Goal: Task Accomplishment & Management: Manage account settings

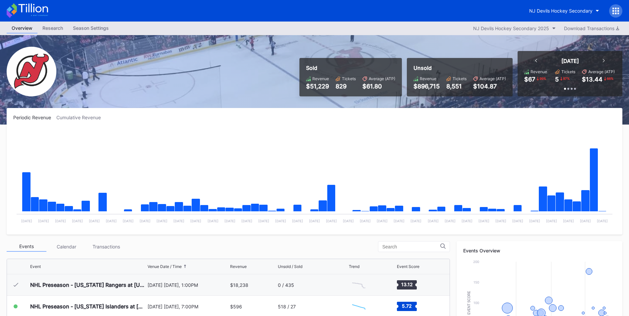
scroll to position [22, 0]
click at [561, 9] on div "NJ Devils Hockey Secondary" at bounding box center [560, 11] width 63 height 6
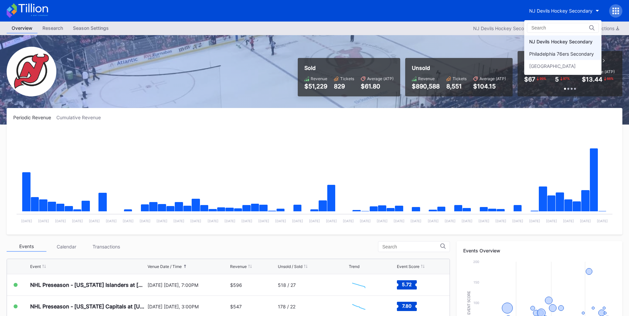
click at [547, 50] on div "Philadelphia 76ers Secondary" at bounding box center [562, 54] width 77 height 12
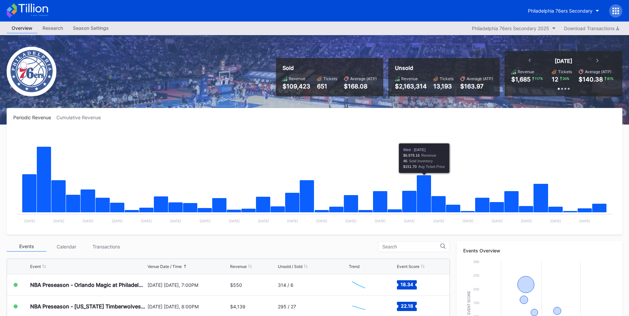
click at [554, 19] on div "Philadelphia 76ers Secondary" at bounding box center [314, 11] width 629 height 22
click at [554, 13] on div "Philadelphia 76ers Secondary" at bounding box center [560, 11] width 65 height 6
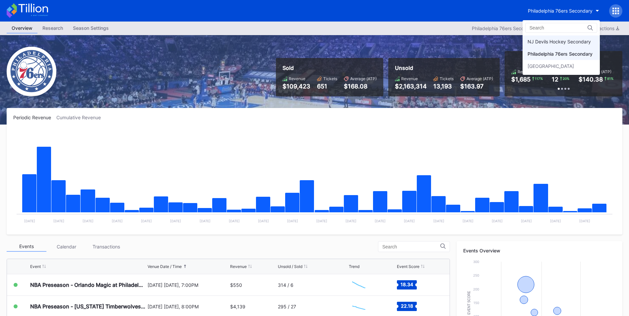
click at [557, 41] on div "NJ Devils Hockey Secondary" at bounding box center [558, 42] width 63 height 6
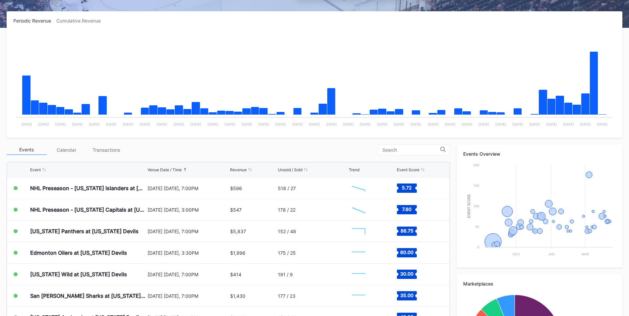
scroll to position [99, 0]
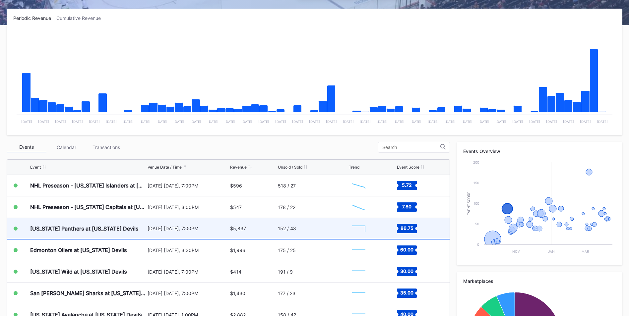
click at [332, 235] on div "152 / 48" at bounding box center [312, 228] width 69 height 21
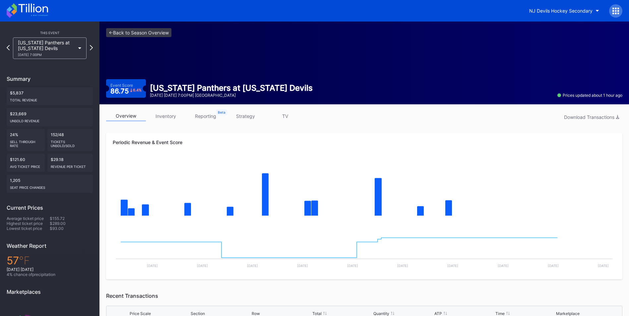
click at [247, 115] on link "strategy" at bounding box center [245, 116] width 40 height 10
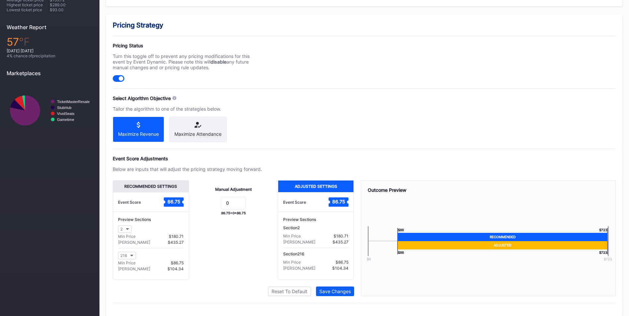
scroll to position [231, 0]
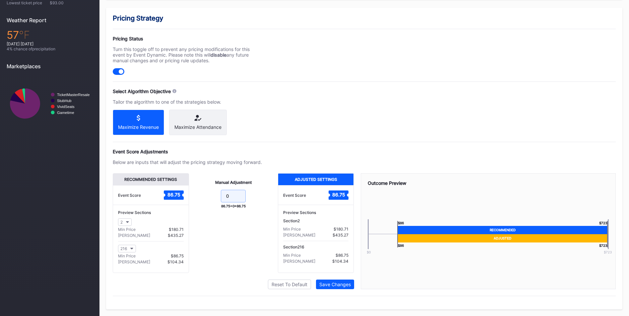
click at [234, 197] on input "0" at bounding box center [233, 196] width 25 height 13
type input "-15"
click at [342, 287] on div "Save Changes" at bounding box center [334, 285] width 31 height 6
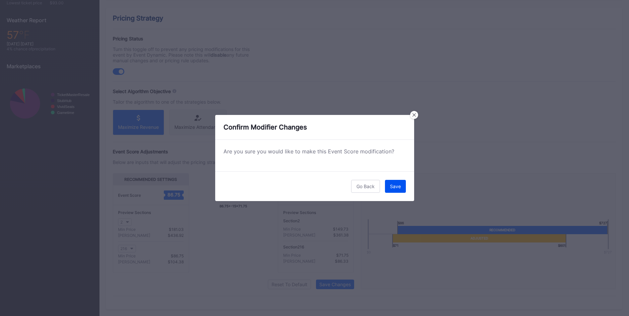
click at [399, 187] on div "Save" at bounding box center [395, 187] width 11 height 6
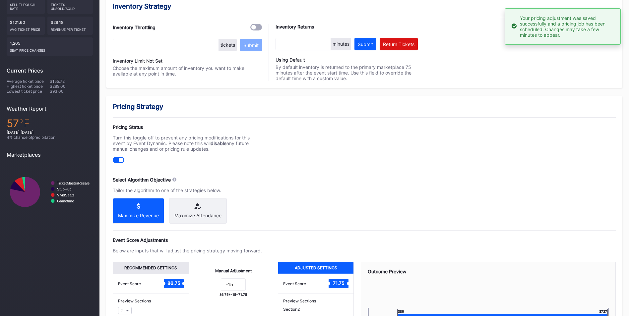
scroll to position [66, 0]
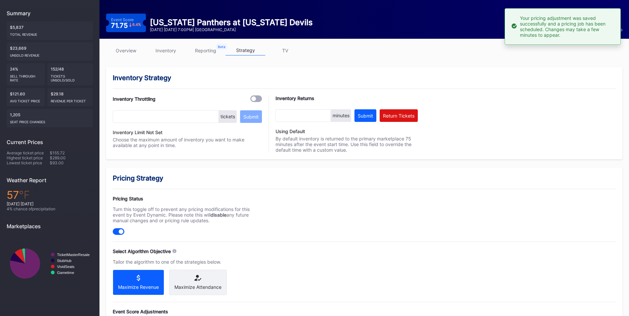
click at [174, 51] on link "inventory" at bounding box center [166, 50] width 40 height 10
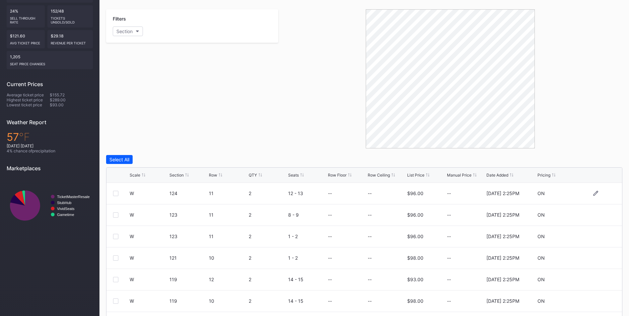
scroll to position [133, 0]
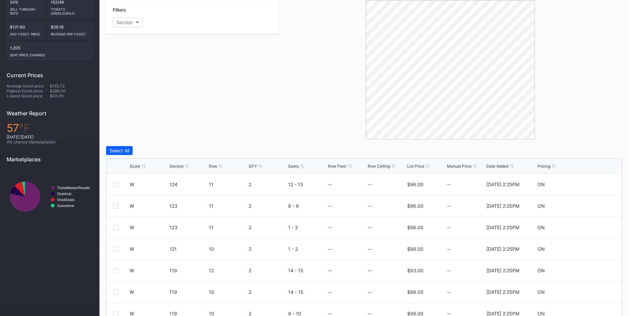
click at [409, 166] on div "List Price" at bounding box center [415, 166] width 17 height 5
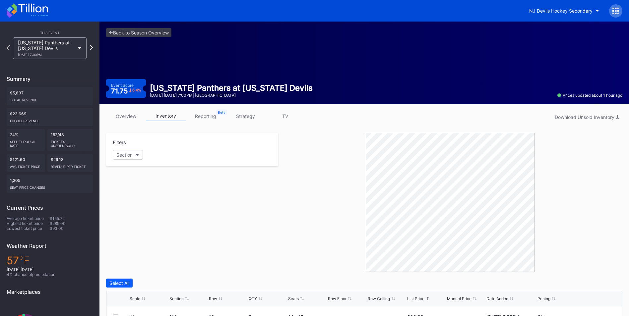
click at [141, 26] on div "<- Back to Season Overview Event Score 71.75 6.4 % [US_STATE] Panthers at [US_S…" at bounding box center [363, 63] width 529 height 83
click at [142, 31] on link "<- Back to Season Overview" at bounding box center [138, 32] width 65 height 9
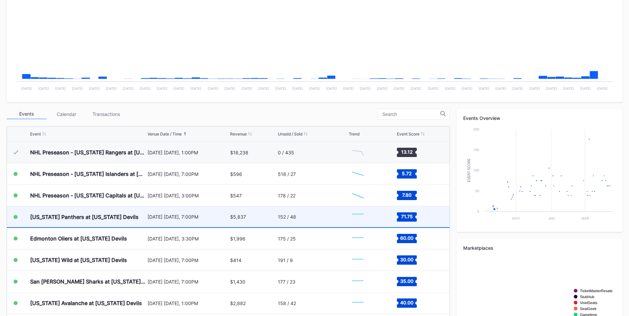
scroll to position [22, 0]
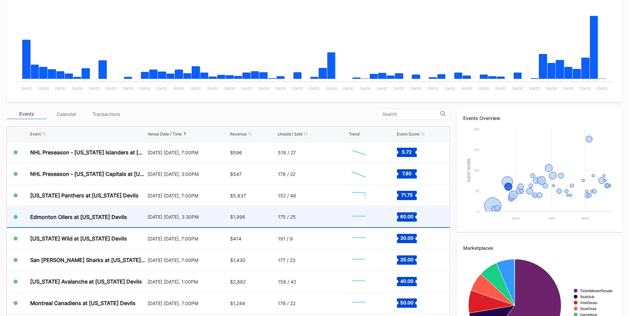
click at [158, 220] on div "[DATE] [DATE], 3:30PM" at bounding box center [188, 217] width 81 height 21
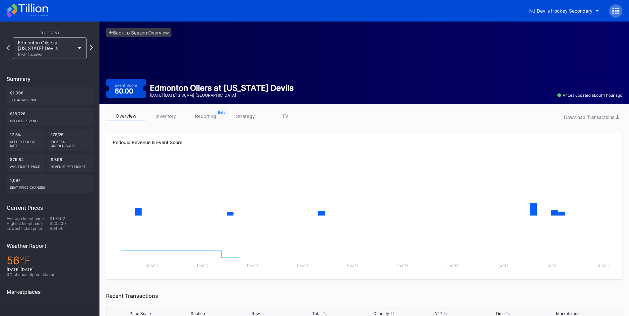
click at [244, 116] on link "strategy" at bounding box center [245, 116] width 40 height 10
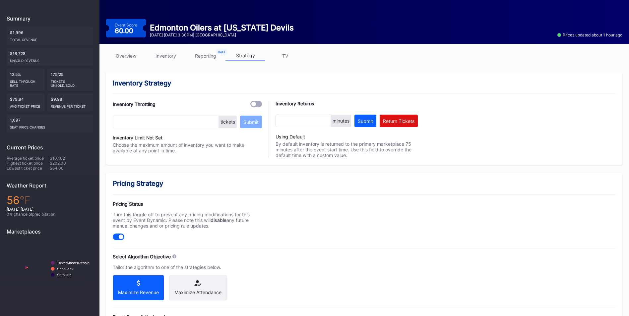
scroll to position [166, 0]
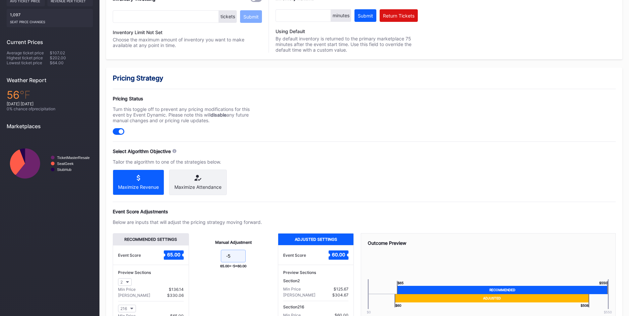
drag, startPoint x: 236, startPoint y: 262, endPoint x: 210, endPoint y: 255, distance: 26.4
click at [210, 255] on div "Manual Adjustment -5 65.00 + -5 = 60.00" at bounding box center [233, 283] width 89 height 100
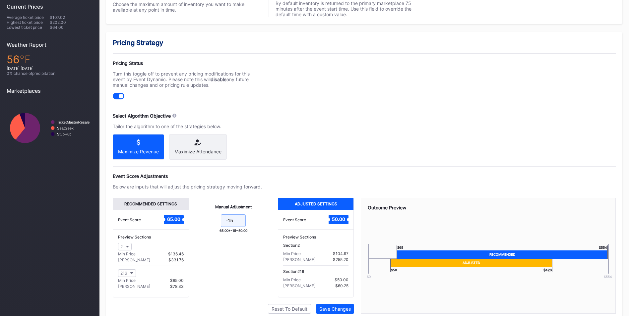
scroll to position [231, 0]
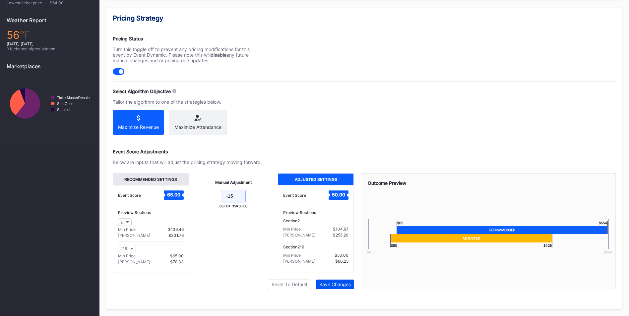
type input "-15"
click at [335, 286] on div "Save Changes" at bounding box center [334, 285] width 31 height 6
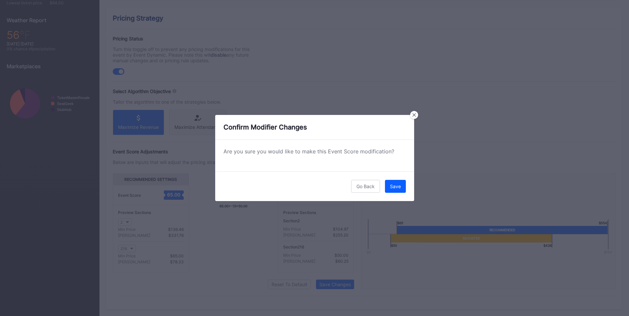
click at [393, 181] on button "Save" at bounding box center [395, 186] width 21 height 13
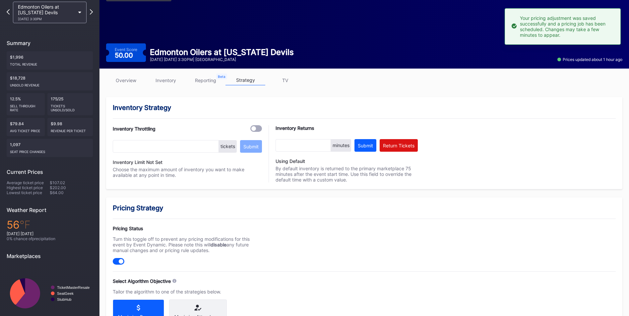
scroll to position [0, 0]
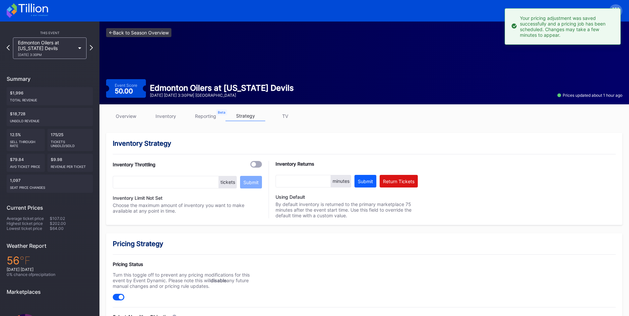
click at [144, 34] on link "<- Back to Season Overview" at bounding box center [138, 32] width 65 height 9
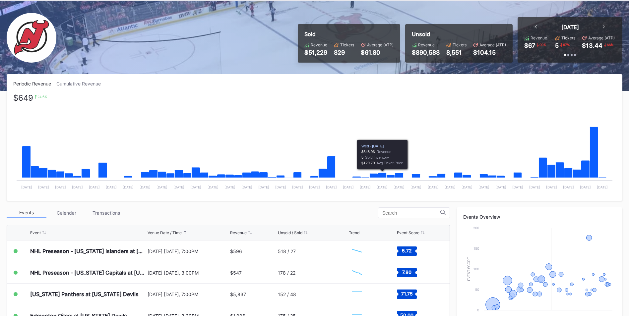
scroll to position [66, 0]
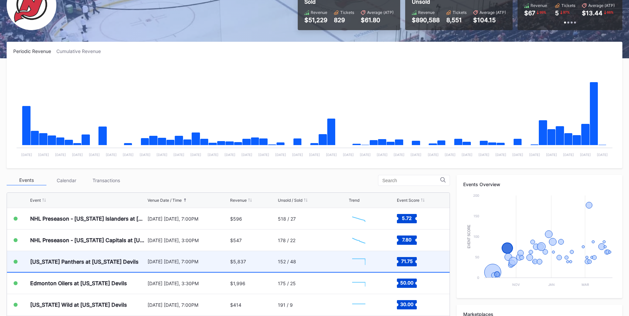
click at [249, 258] on div "$5,837" at bounding box center [253, 261] width 46 height 21
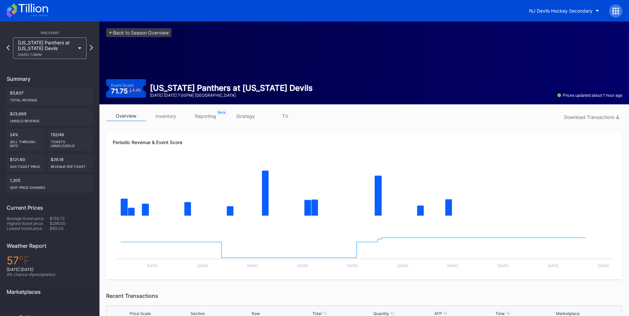
click at [175, 121] on link "inventory" at bounding box center [166, 116] width 40 height 10
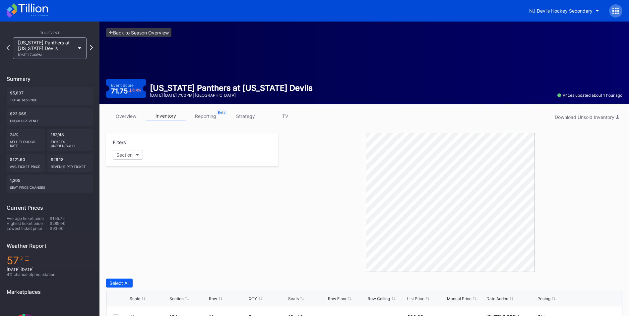
click at [136, 33] on link "<- Back to Season Overview" at bounding box center [138, 32] width 65 height 9
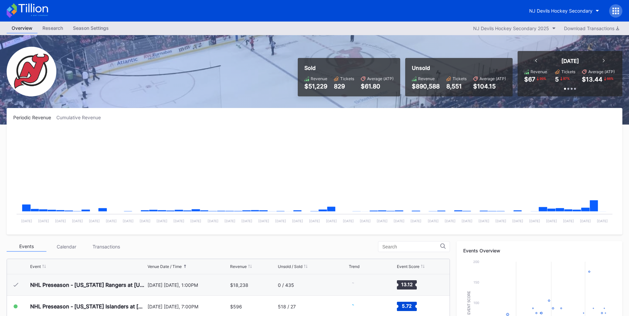
scroll to position [22, 0]
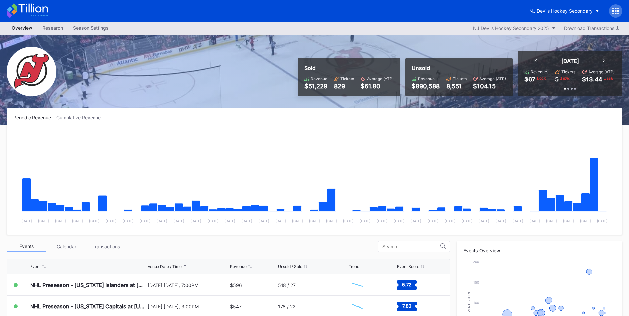
click at [616, 13] on icon at bounding box center [616, 14] width 2 height 2
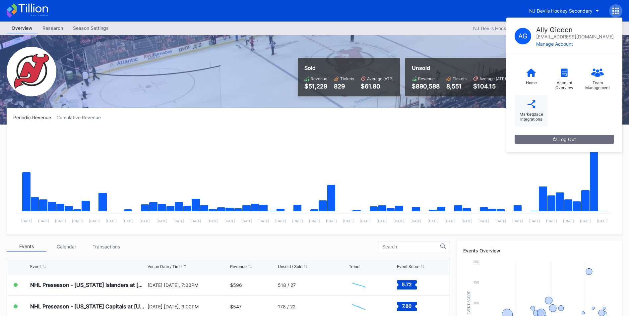
click at [537, 112] on div "Marketplace Integrations" at bounding box center [531, 117] width 27 height 10
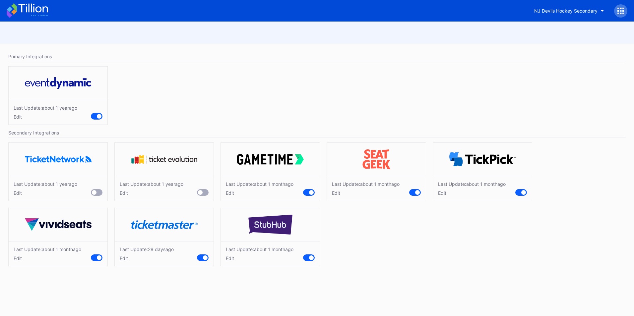
click at [31, 10] on icon at bounding box center [33, 8] width 30 height 9
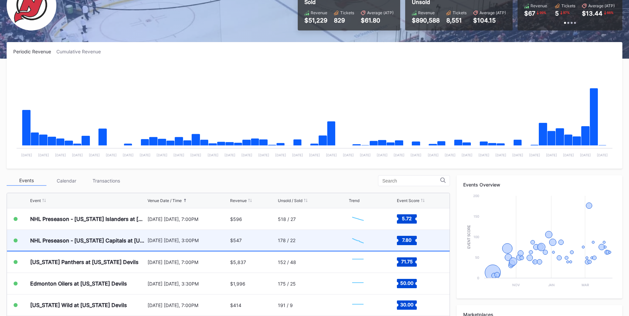
scroll to position [66, 0]
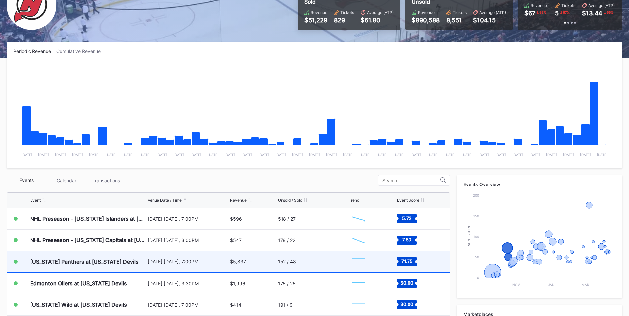
click at [265, 266] on div "$5,837" at bounding box center [253, 261] width 46 height 21
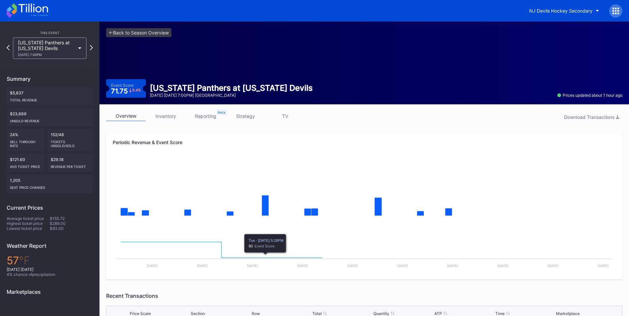
click at [163, 114] on div "overview inventory reporting strategy TV Download Transactions Periodic Revenue…" at bounding box center [363, 299] width 529 height 391
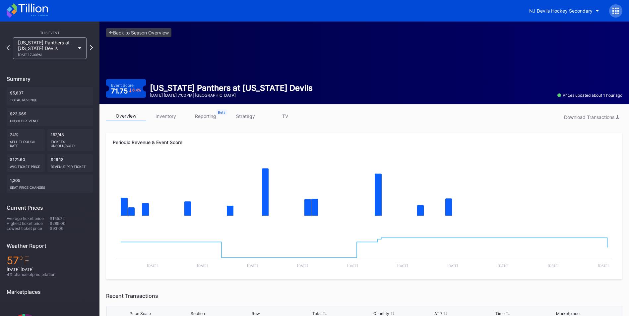
click at [170, 120] on link "inventory" at bounding box center [166, 116] width 40 height 10
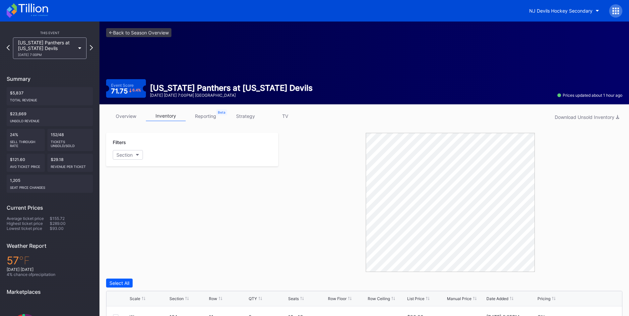
scroll to position [164, 0]
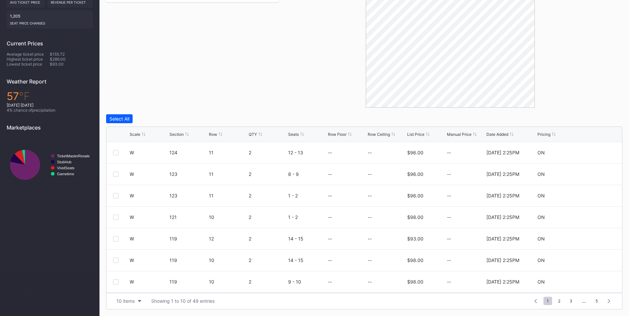
click at [414, 131] on div "Scale Section Row QTY Seats Row Floor Row Ceiling List Price Manual Price Date …" at bounding box center [364, 134] width 516 height 15
click at [415, 132] on div "List Price" at bounding box center [415, 134] width 17 height 5
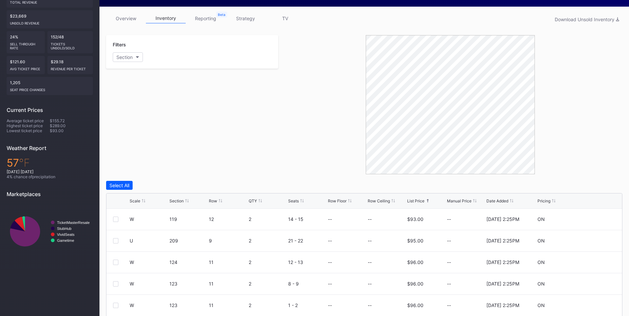
scroll to position [32, 0]
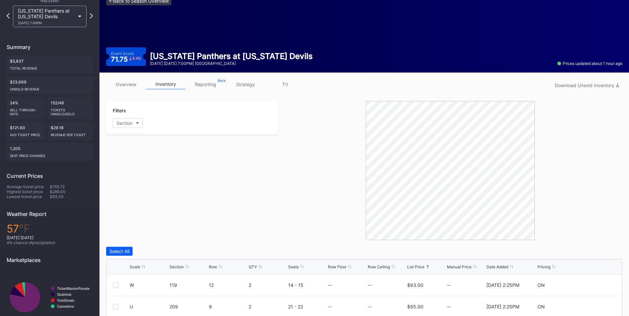
click at [130, 0] on link "<- Back to Season Overview" at bounding box center [138, 0] width 65 height 9
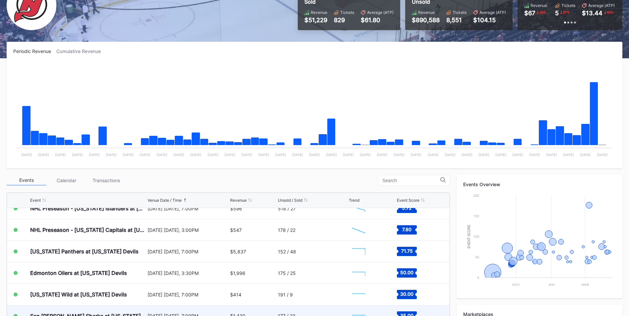
scroll to position [22, 0]
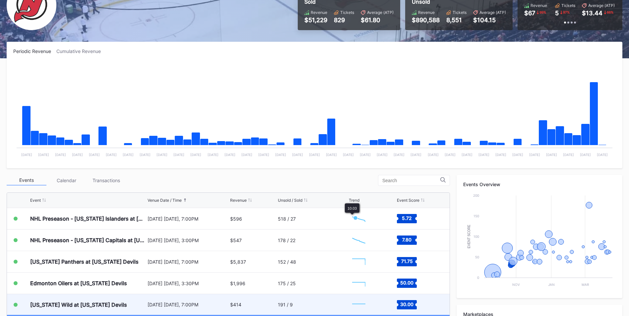
click at [269, 308] on div "$414" at bounding box center [253, 304] width 46 height 21
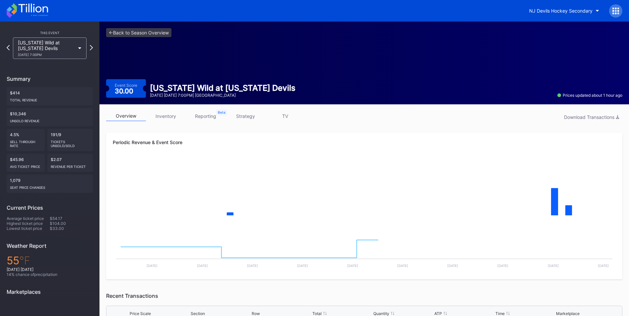
drag, startPoint x: 239, startPoint y: 109, endPoint x: 240, endPoint y: 113, distance: 4.4
click at [239, 109] on div "overview inventory reporting strategy TV Download Transactions Periodic Revenue…" at bounding box center [363, 256] width 529 height 305
click at [241, 115] on link "strategy" at bounding box center [245, 116] width 40 height 10
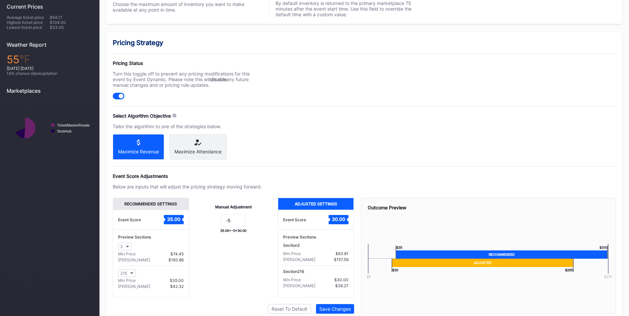
scroll to position [231, 0]
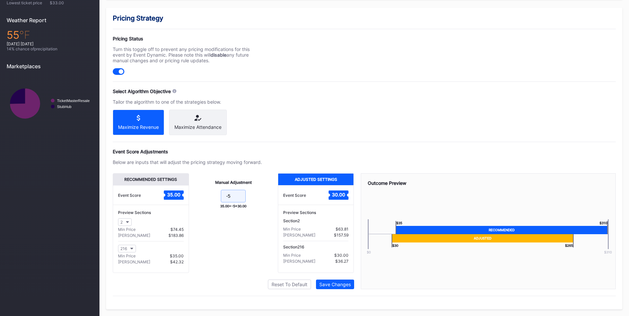
click at [237, 197] on input "-5" at bounding box center [233, 196] width 25 height 13
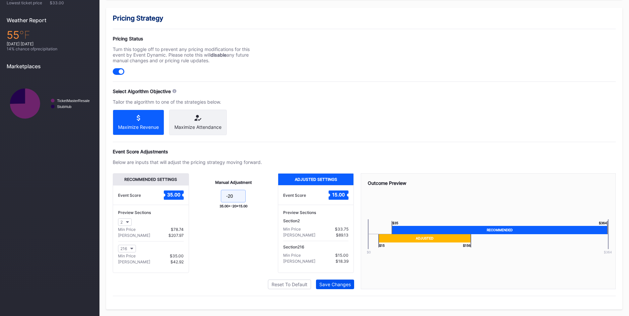
type input "-20"
click at [340, 283] on div "Save Changes" at bounding box center [334, 285] width 31 height 6
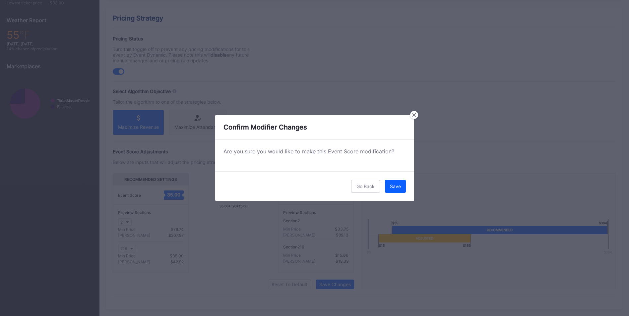
click at [392, 183] on button "Save" at bounding box center [395, 186] width 21 height 13
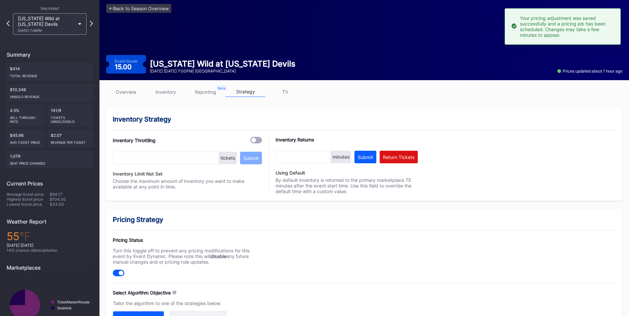
scroll to position [0, 0]
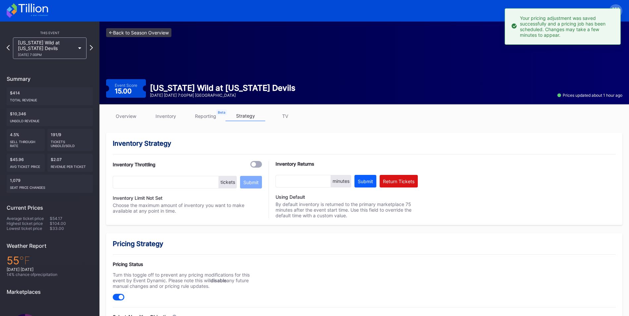
click at [156, 35] on link "<- Back to Season Overview" at bounding box center [138, 32] width 65 height 9
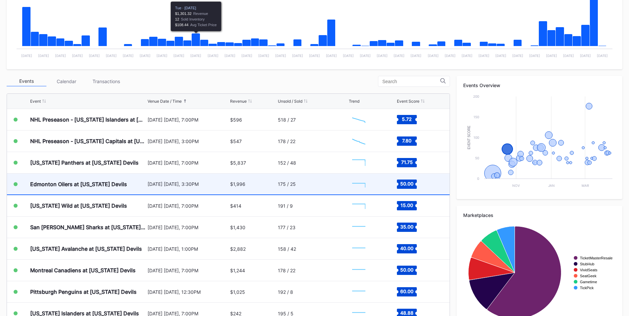
scroll to position [166, 0]
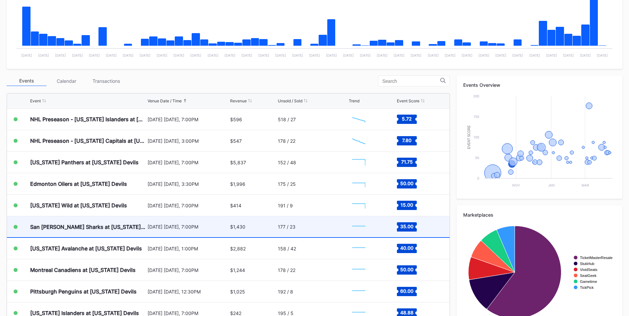
click at [214, 231] on div "[DATE] [DATE], 7:00PM" at bounding box center [188, 227] width 81 height 21
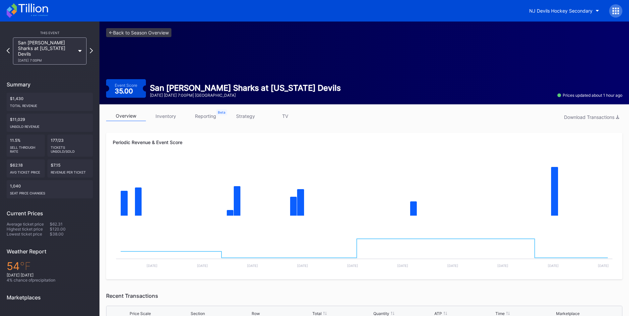
click at [244, 111] on link "strategy" at bounding box center [245, 116] width 40 height 10
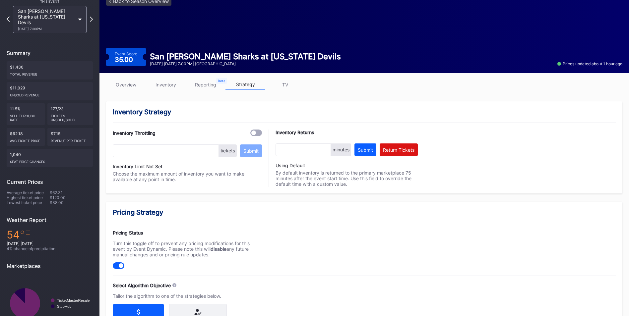
scroll to position [166, 0]
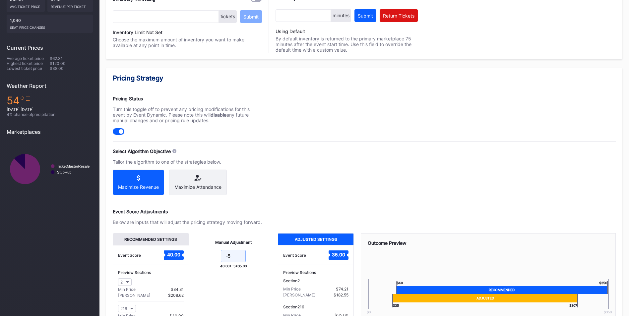
drag, startPoint x: 237, startPoint y: 265, endPoint x: 220, endPoint y: 260, distance: 17.0
click at [220, 260] on form "-5" at bounding box center [234, 257] width 76 height 14
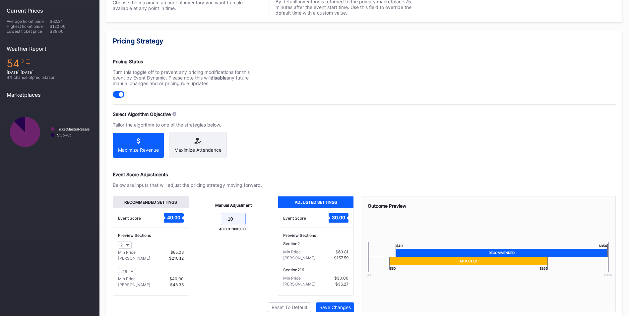
scroll to position [231, 0]
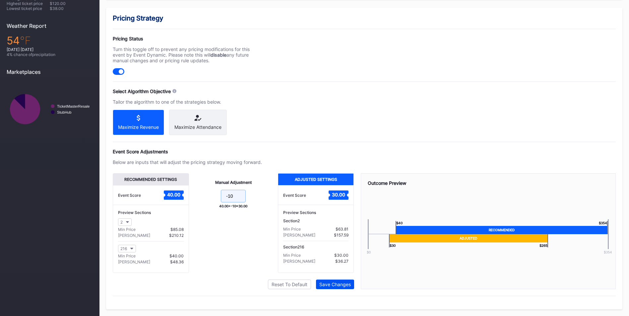
type input "-10"
click at [341, 288] on button "Save Changes" at bounding box center [335, 285] width 38 height 10
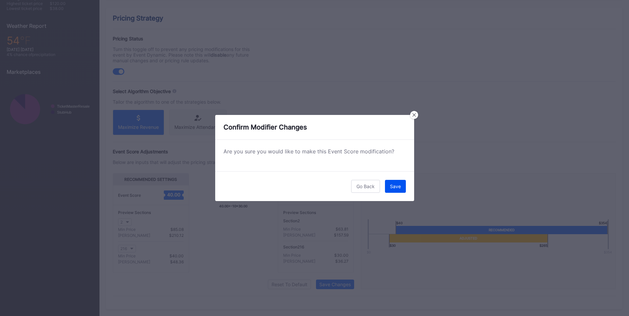
click at [393, 183] on button "Save" at bounding box center [395, 186] width 21 height 13
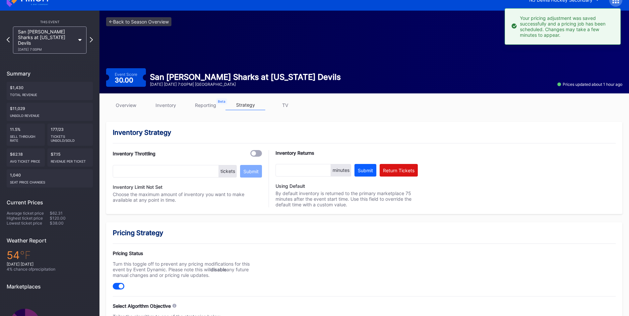
scroll to position [0, 0]
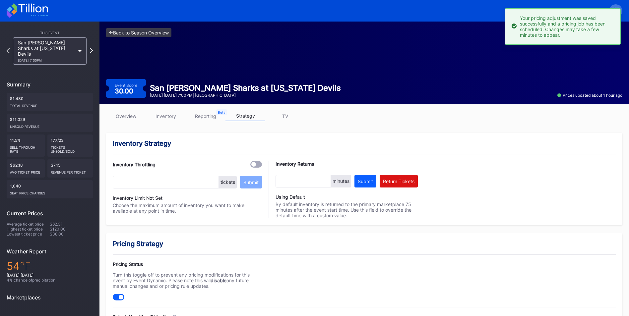
click at [157, 33] on link "<- Back to Season Overview" at bounding box center [138, 32] width 65 height 9
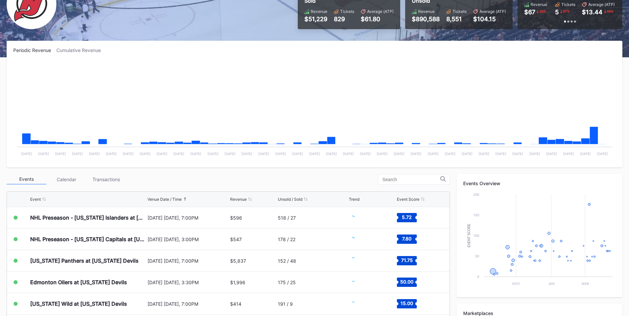
scroll to position [133, 0]
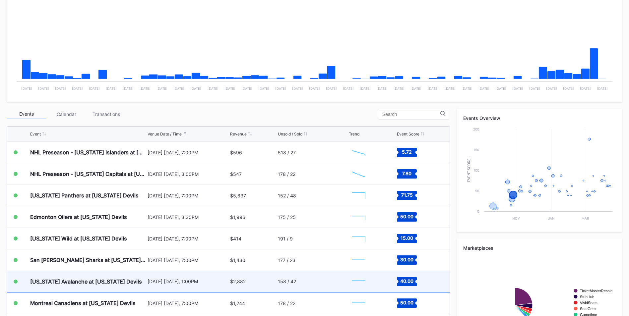
click at [121, 282] on div "[US_STATE] Avalanche at [US_STATE] Devils" at bounding box center [86, 282] width 112 height 7
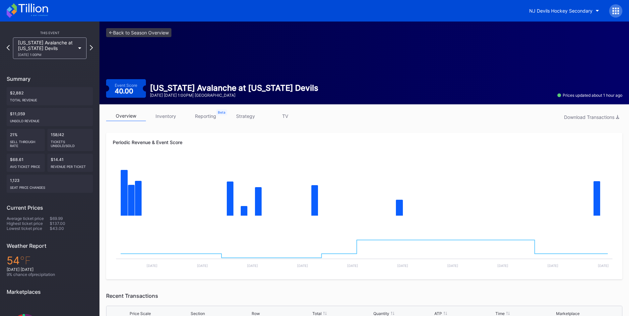
click at [251, 113] on link "strategy" at bounding box center [245, 116] width 40 height 10
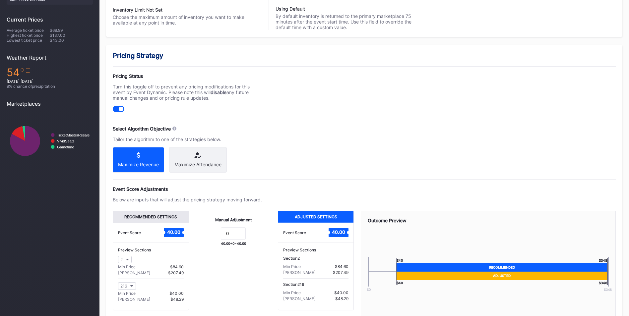
scroll to position [231, 0]
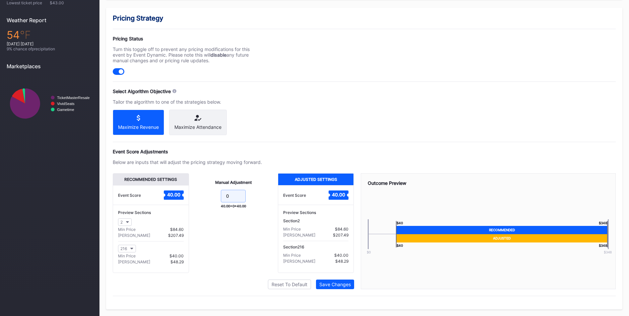
drag, startPoint x: 237, startPoint y: 197, endPoint x: 218, endPoint y: 188, distance: 20.9
click at [218, 188] on div "Manual Adjustment 0 40.00 + 0 = 40.00" at bounding box center [233, 223] width 89 height 100
type input "-5"
click at [328, 284] on div "Save Changes" at bounding box center [334, 285] width 31 height 6
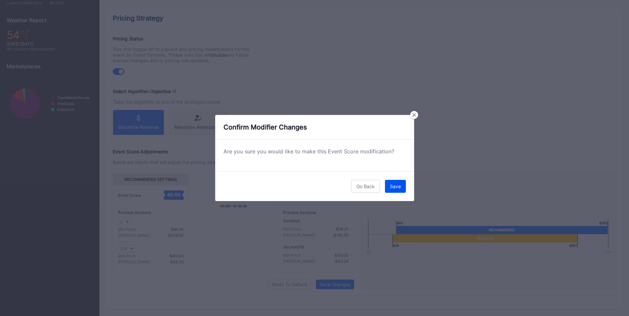
click at [389, 183] on button "Save" at bounding box center [395, 186] width 21 height 13
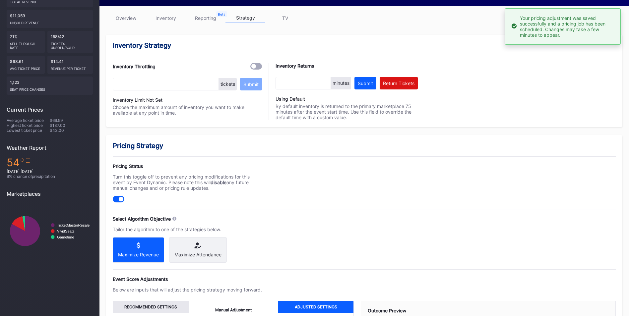
scroll to position [66, 0]
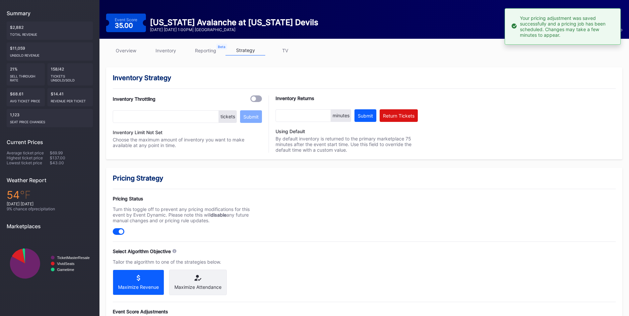
click at [173, 50] on link "inventory" at bounding box center [166, 50] width 40 height 10
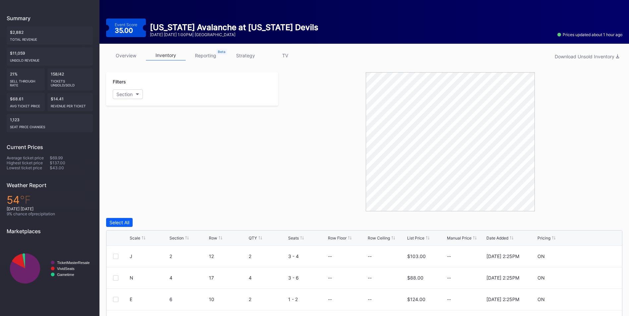
scroll to position [133, 0]
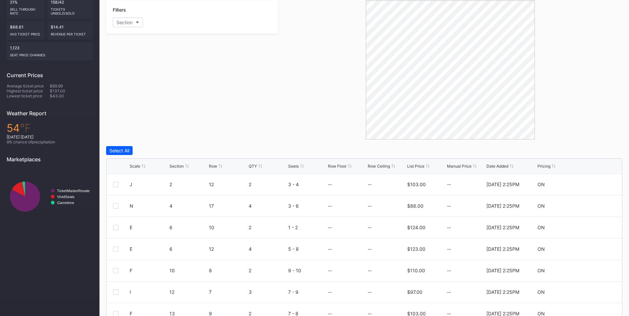
click at [409, 166] on div "List Price" at bounding box center [415, 166] width 17 height 5
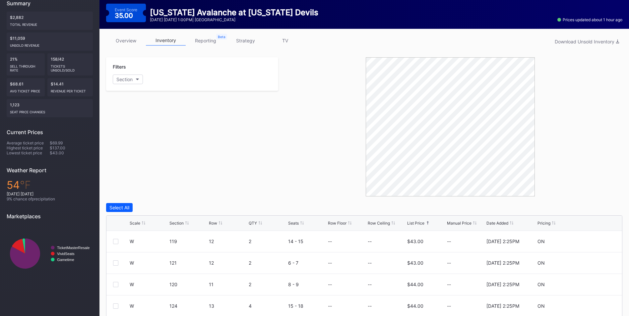
scroll to position [0, 0]
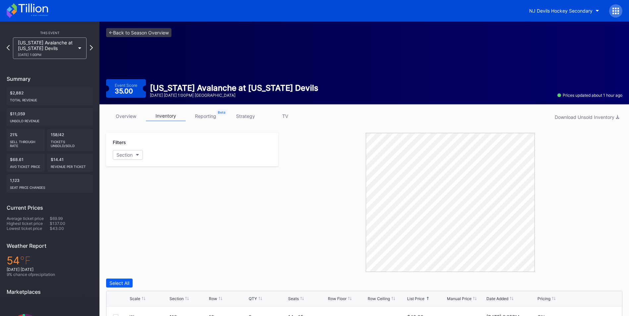
click at [151, 28] on div "<- Back to Season Overview Event Score 35.00 [US_STATE] Avalanche at [US_STATE]…" at bounding box center [363, 63] width 529 height 83
click at [137, 33] on link "<- Back to Season Overview" at bounding box center [138, 32] width 65 height 9
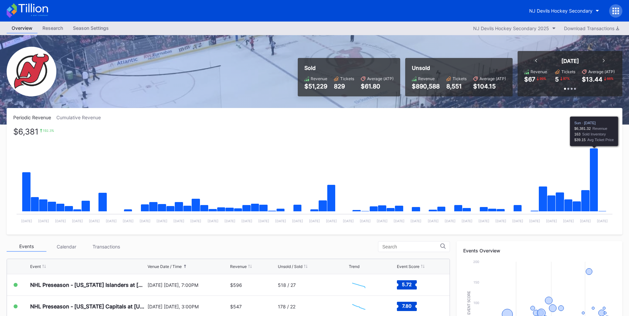
click at [591, 180] on icon "Chart title" at bounding box center [594, 180] width 8 height 63
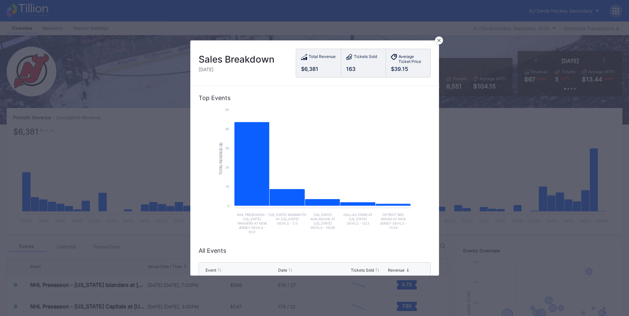
click at [433, 43] on div "Sales Breakdown [DATE] Total Revenue $6,381 Tickets Sold 163 Average Ticket Pri…" at bounding box center [314, 63] width 249 height 46
click at [439, 40] on icon at bounding box center [438, 40] width 3 height 3
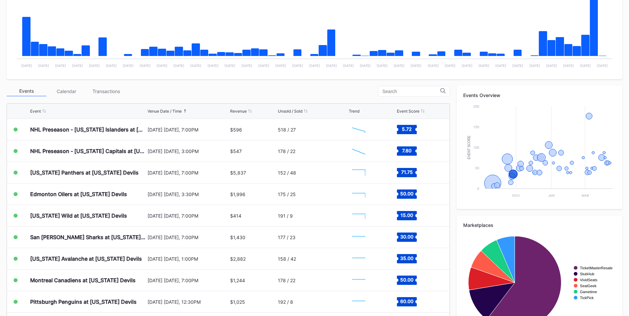
scroll to position [185, 0]
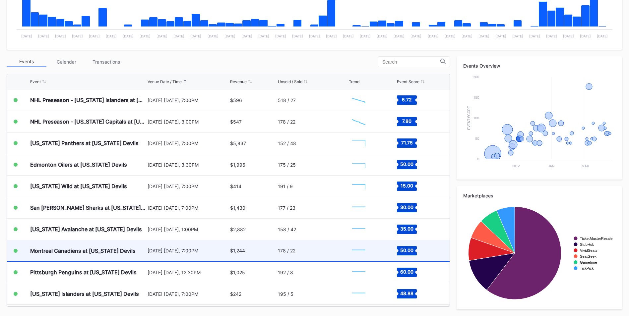
click at [430, 248] on div "50.00" at bounding box center [420, 250] width 46 height 21
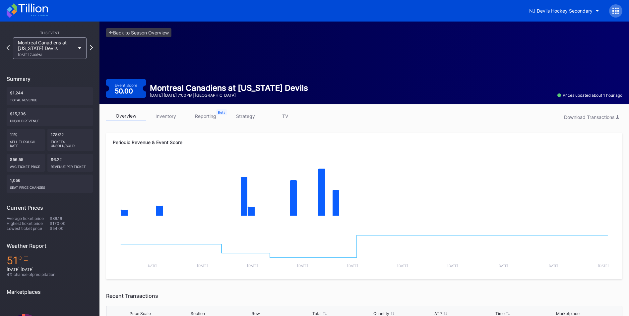
click at [242, 113] on link "strategy" at bounding box center [245, 116] width 40 height 10
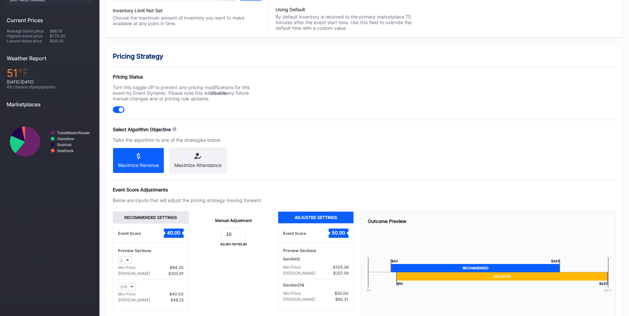
scroll to position [231, 0]
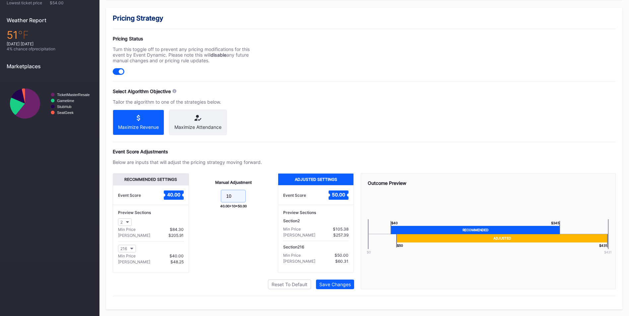
drag, startPoint x: 240, startPoint y: 195, endPoint x: 202, endPoint y: 193, distance: 37.8
click at [202, 193] on form "10" at bounding box center [234, 197] width 76 height 14
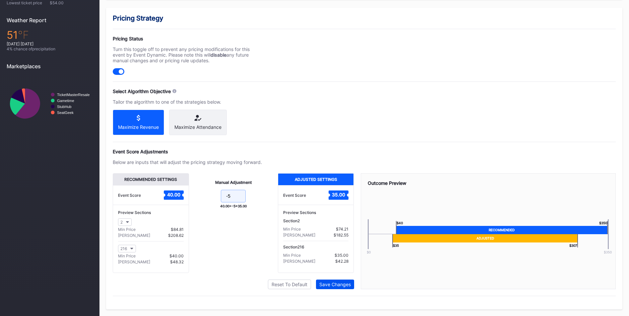
type input "-5"
click at [340, 285] on div "Save Changes" at bounding box center [334, 285] width 31 height 6
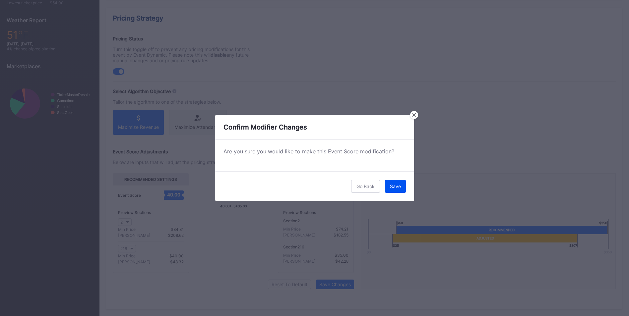
click at [399, 184] on div "Save" at bounding box center [395, 187] width 11 height 6
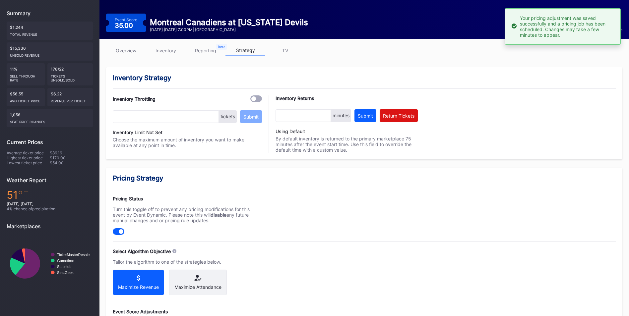
scroll to position [0, 0]
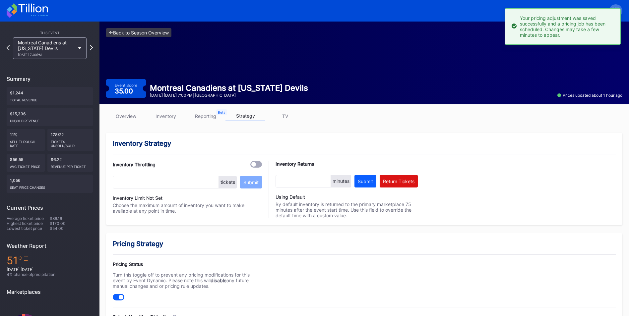
click at [136, 34] on link "<- Back to Season Overview" at bounding box center [138, 32] width 65 height 9
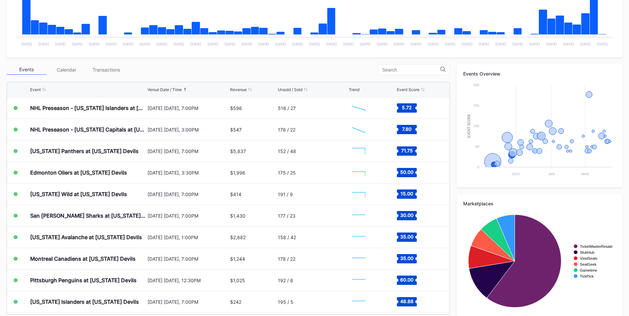
scroll to position [185, 0]
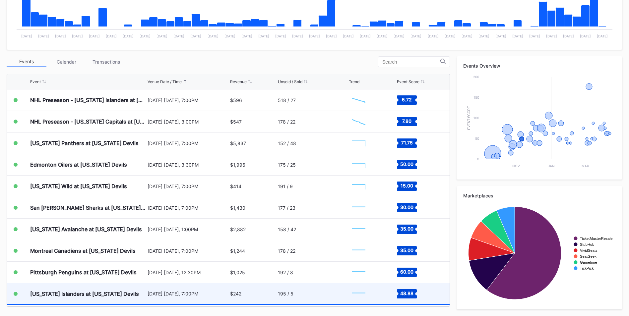
click at [163, 292] on div "[DATE] [DATE], 7:00PM" at bounding box center [188, 294] width 81 height 6
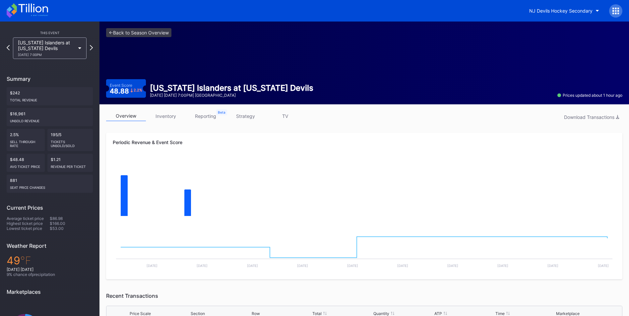
click at [248, 113] on link "strategy" at bounding box center [245, 116] width 40 height 10
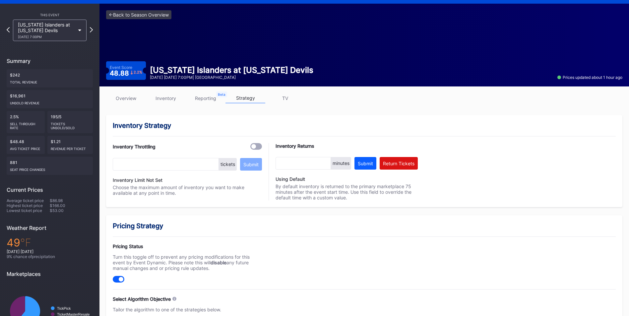
scroll to position [166, 0]
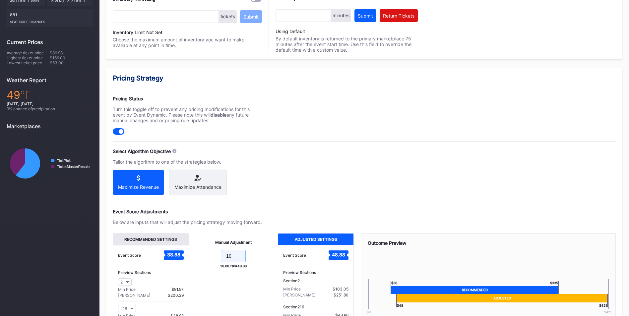
drag, startPoint x: 236, startPoint y: 264, endPoint x: 201, endPoint y: 263, distance: 34.8
click at [201, 263] on form "10" at bounding box center [234, 257] width 76 height 14
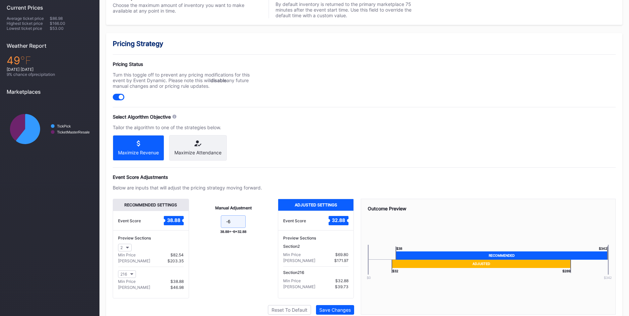
scroll to position [231, 0]
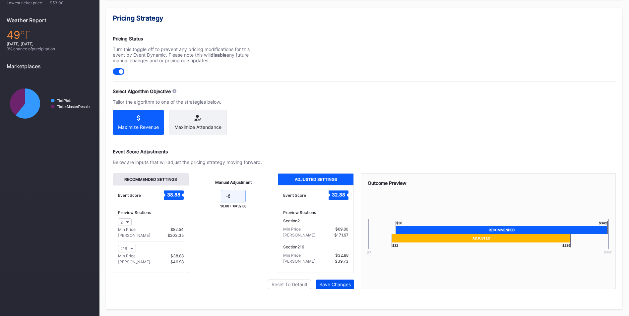
type input "-6"
click at [336, 286] on div "Save Changes" at bounding box center [334, 285] width 31 height 6
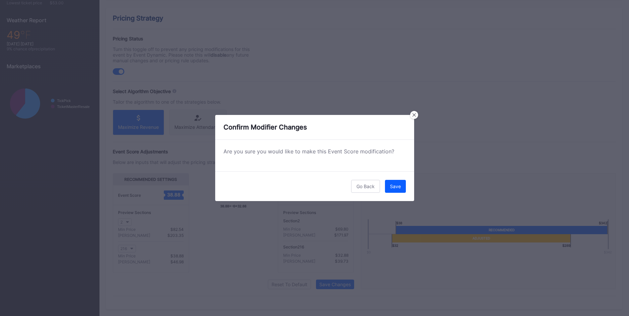
click at [395, 187] on div "Save" at bounding box center [395, 187] width 11 height 6
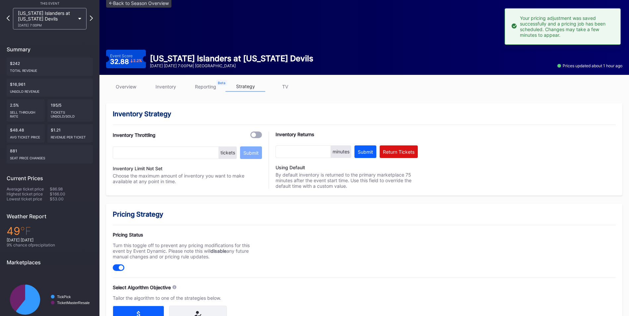
scroll to position [0, 0]
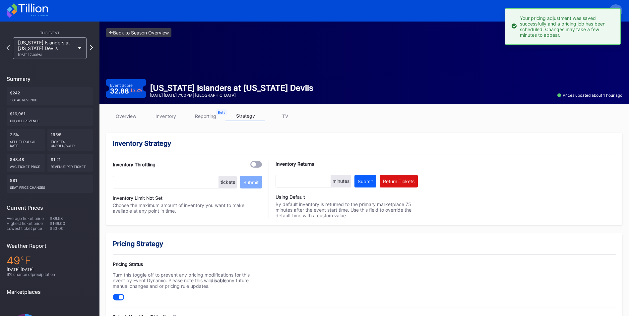
click at [163, 30] on link "<- Back to Season Overview" at bounding box center [138, 32] width 65 height 9
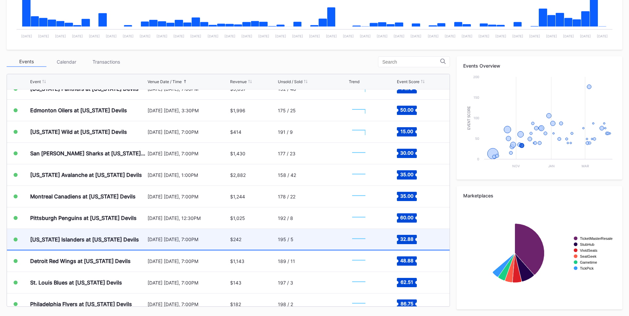
scroll to position [88, 0]
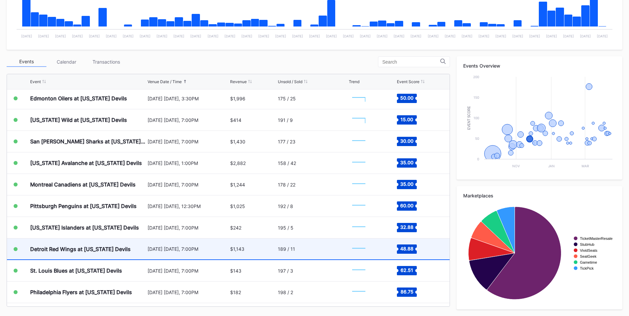
click at [95, 247] on div "Detroit Red Wings at [US_STATE] Devils" at bounding box center [80, 249] width 100 height 7
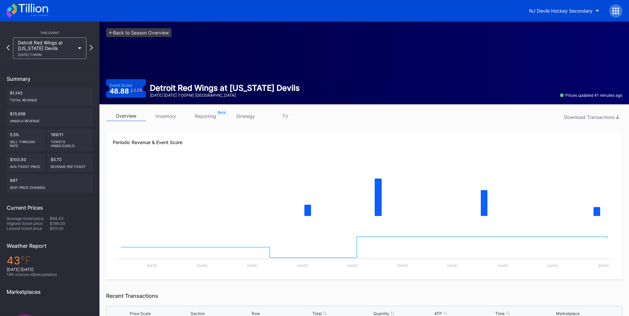
drag, startPoint x: 251, startPoint y: 120, endPoint x: 249, endPoint y: 117, distance: 3.5
click at [251, 120] on link "strategy" at bounding box center [245, 116] width 40 height 10
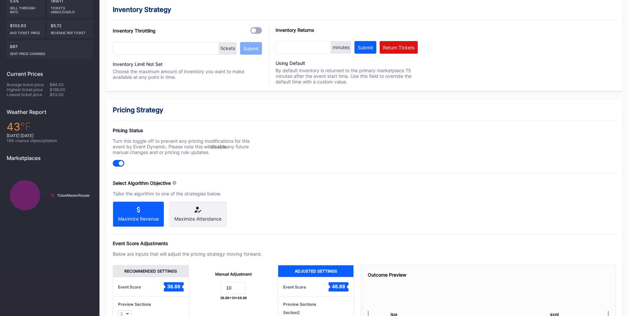
scroll to position [166, 0]
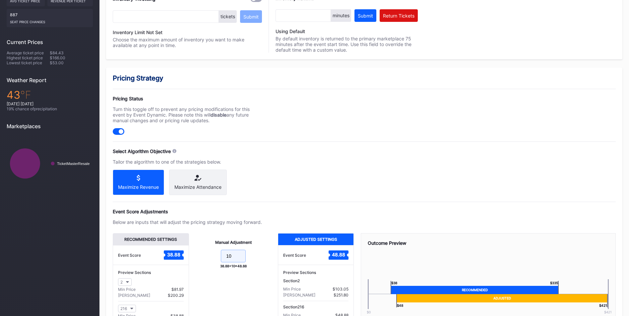
drag, startPoint x: 243, startPoint y: 261, endPoint x: 202, endPoint y: 255, distance: 41.2
click at [203, 262] on form "10" at bounding box center [234, 257] width 76 height 14
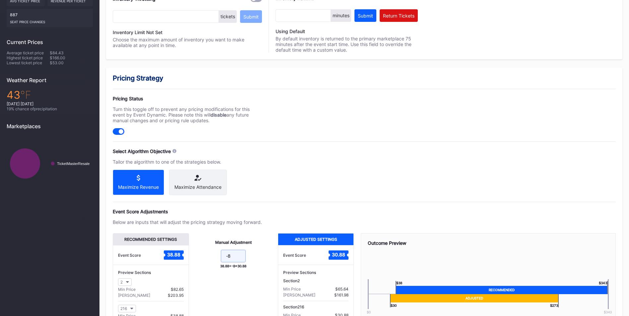
type input "-8"
click at [434, 182] on div "Pricing Strategy Pricing Status Turn this toggle off to prevent any pricing mod…" at bounding box center [364, 219] width 516 height 302
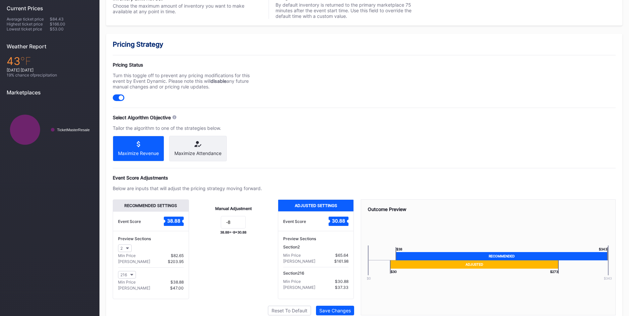
scroll to position [231, 0]
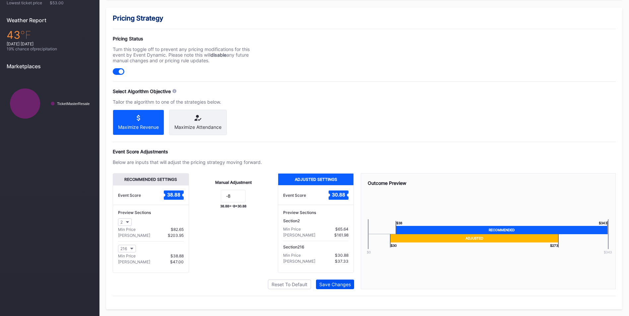
click at [346, 281] on button "Save Changes" at bounding box center [335, 285] width 38 height 10
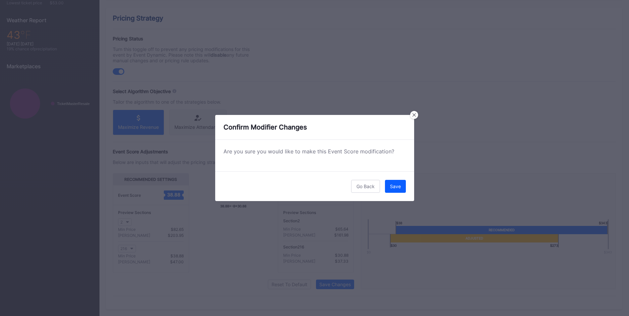
click at [390, 186] on div "Save" at bounding box center [395, 187] width 11 height 6
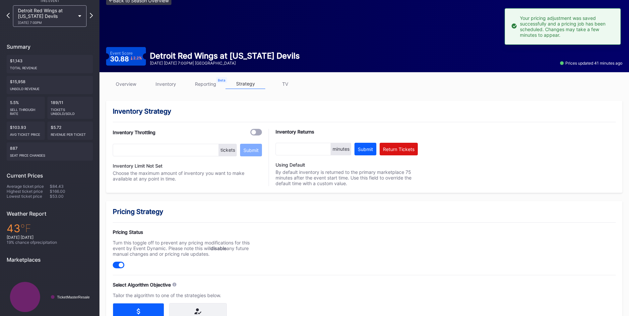
scroll to position [0, 0]
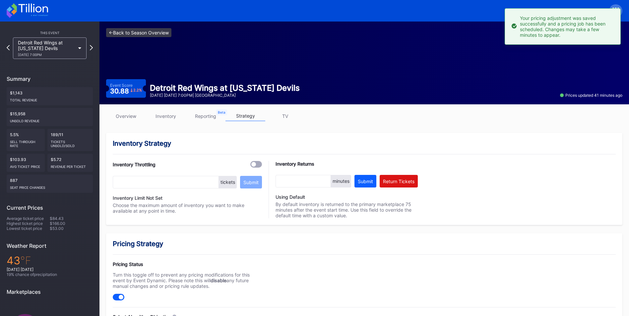
click at [155, 33] on link "<- Back to Season Overview" at bounding box center [138, 32] width 65 height 9
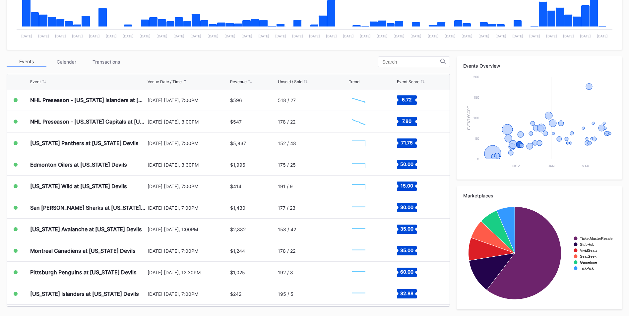
scroll to position [88, 0]
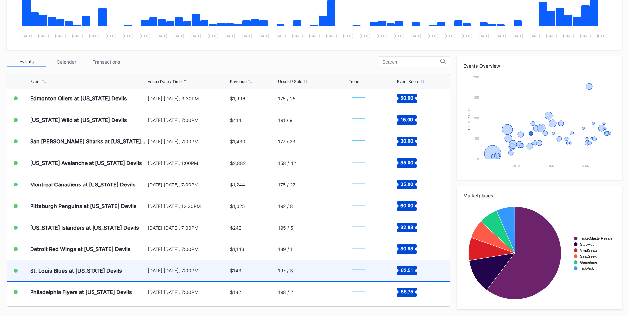
click at [330, 277] on div "197 / 3" at bounding box center [312, 270] width 69 height 21
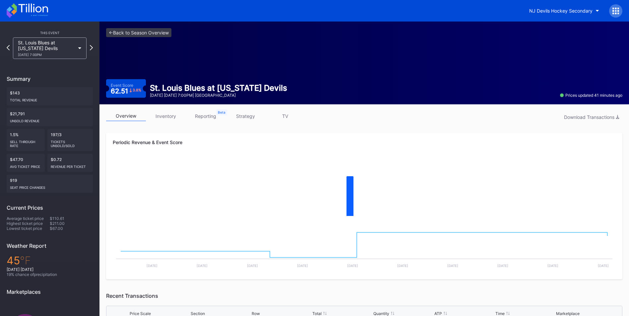
click at [172, 117] on link "inventory" at bounding box center [166, 116] width 40 height 10
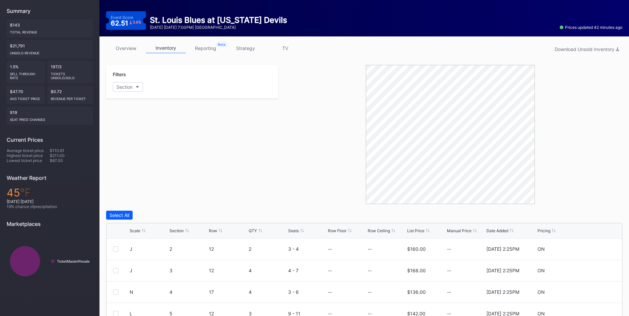
scroll to position [133, 0]
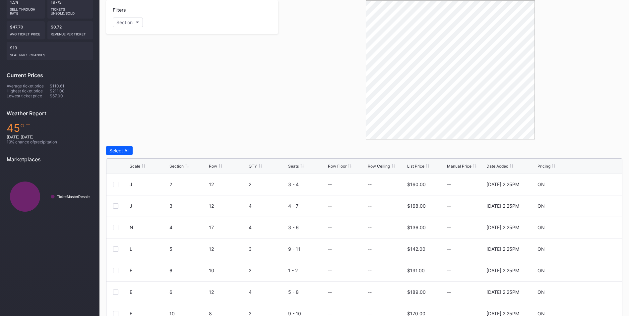
click at [182, 169] on div "Scale Section Row QTY Seats Row Floor Row Ceiling List Price Manual Price Date …" at bounding box center [364, 166] width 516 height 15
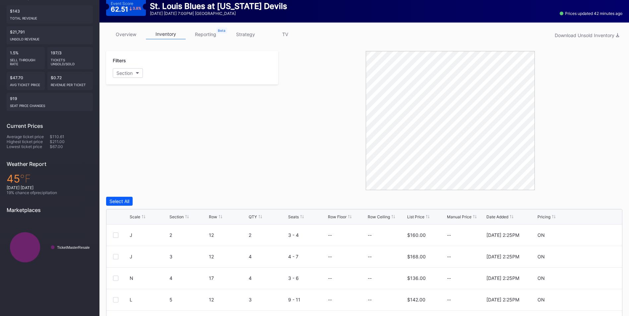
scroll to position [0, 0]
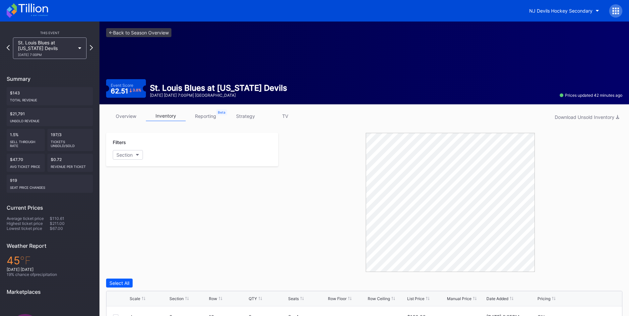
click at [248, 118] on link "strategy" at bounding box center [245, 116] width 40 height 10
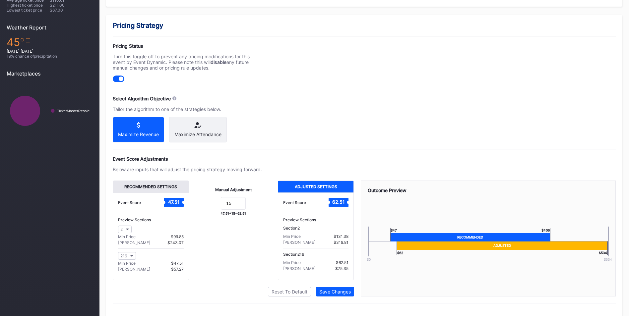
scroll to position [231, 0]
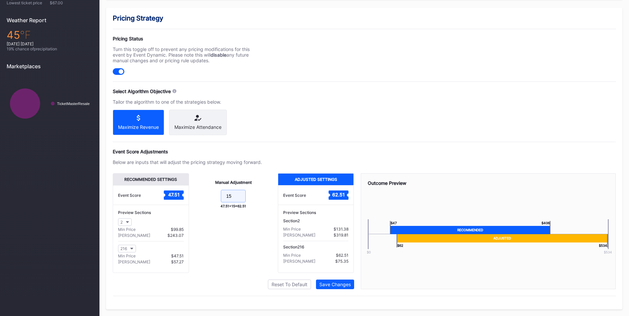
drag, startPoint x: 236, startPoint y: 201, endPoint x: 186, endPoint y: 191, distance: 51.1
click at [186, 191] on div "Recommended Settings Event Score 47.51 Preview Sections 2 Min Price $99.85 Max …" at bounding box center [233, 223] width 241 height 100
type input "0"
click at [346, 282] on div "Save Changes" at bounding box center [334, 285] width 31 height 6
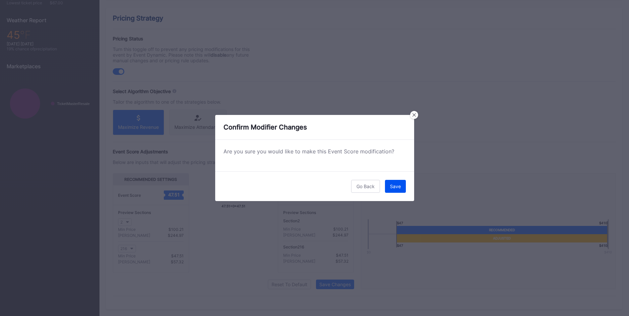
click at [397, 182] on button "Save" at bounding box center [395, 186] width 21 height 13
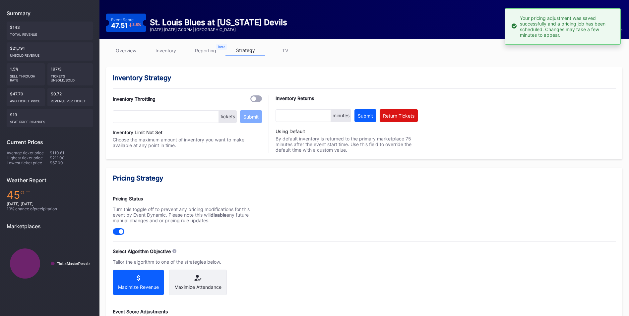
scroll to position [0, 0]
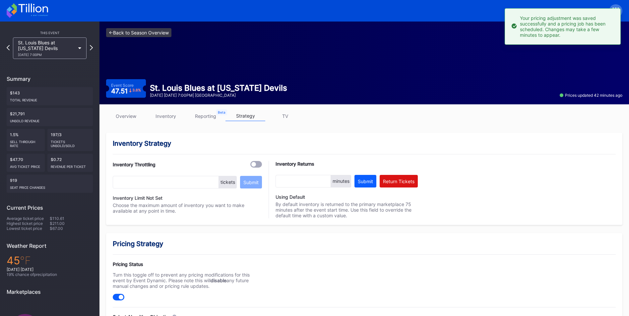
click at [149, 32] on link "<- Back to Season Overview" at bounding box center [138, 32] width 65 height 9
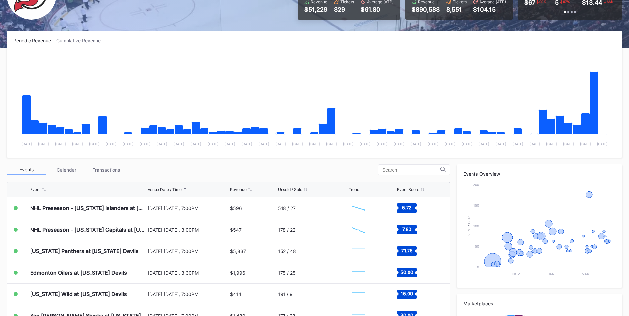
scroll to position [33, 0]
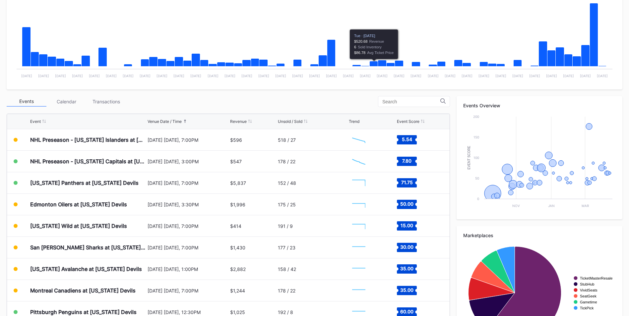
scroll to position [185, 0]
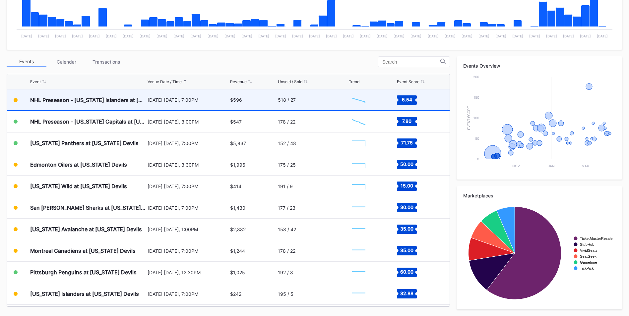
click at [293, 103] on div "518 / 27" at bounding box center [312, 100] width 69 height 21
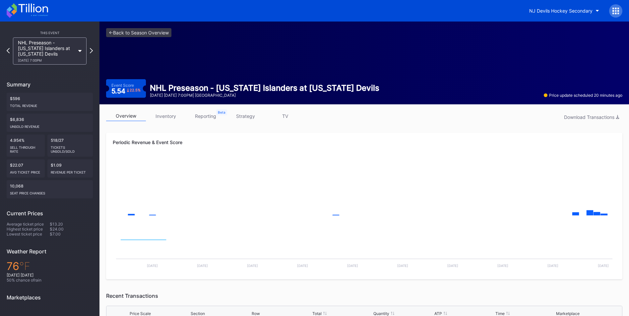
click at [168, 112] on link "inventory" at bounding box center [166, 116] width 40 height 10
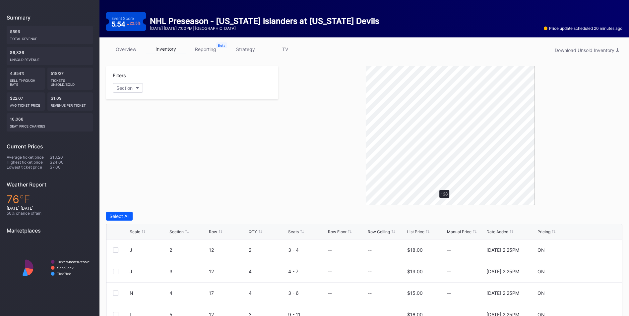
scroll to position [99, 0]
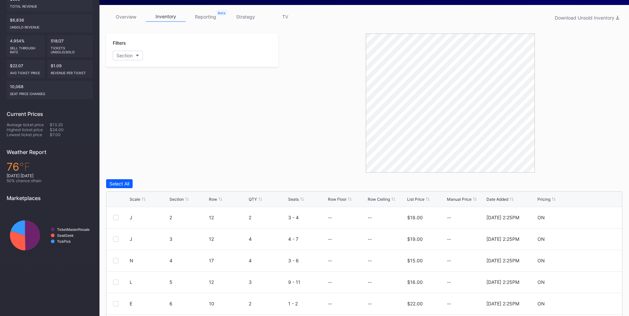
click at [420, 200] on div "List Price" at bounding box center [415, 199] width 17 height 5
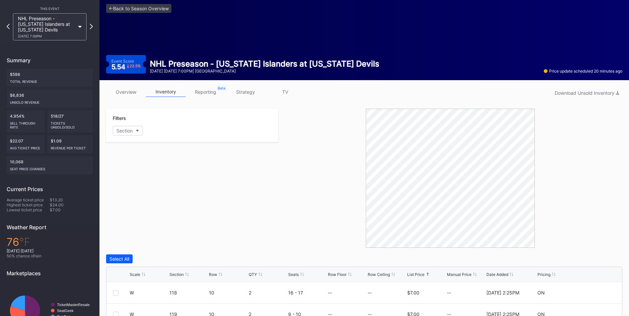
scroll to position [0, 0]
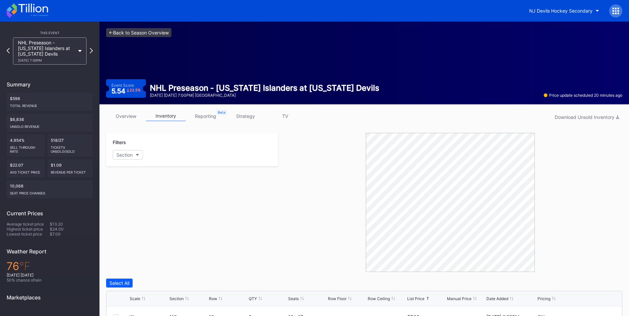
click at [153, 31] on link "<- Back to Season Overview" at bounding box center [138, 32] width 65 height 9
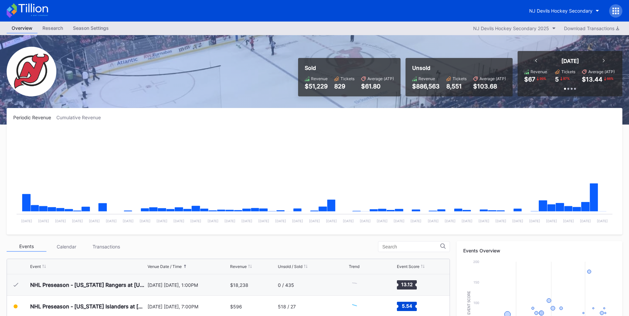
scroll to position [22, 0]
